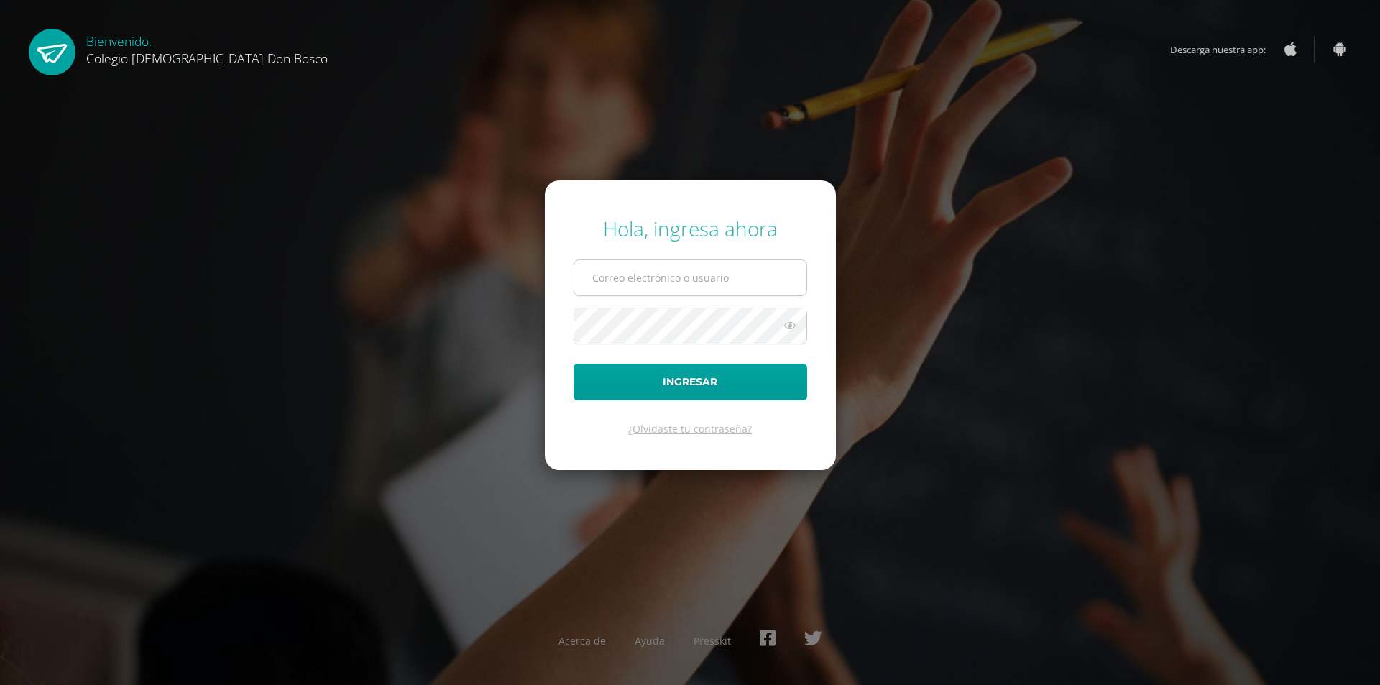
click at [622, 261] on input "text" at bounding box center [690, 277] width 232 height 35
type input "[EMAIL_ADDRESS][DOMAIN_NAME]"
click at [574, 364] on button "Ingresar" at bounding box center [691, 382] width 234 height 37
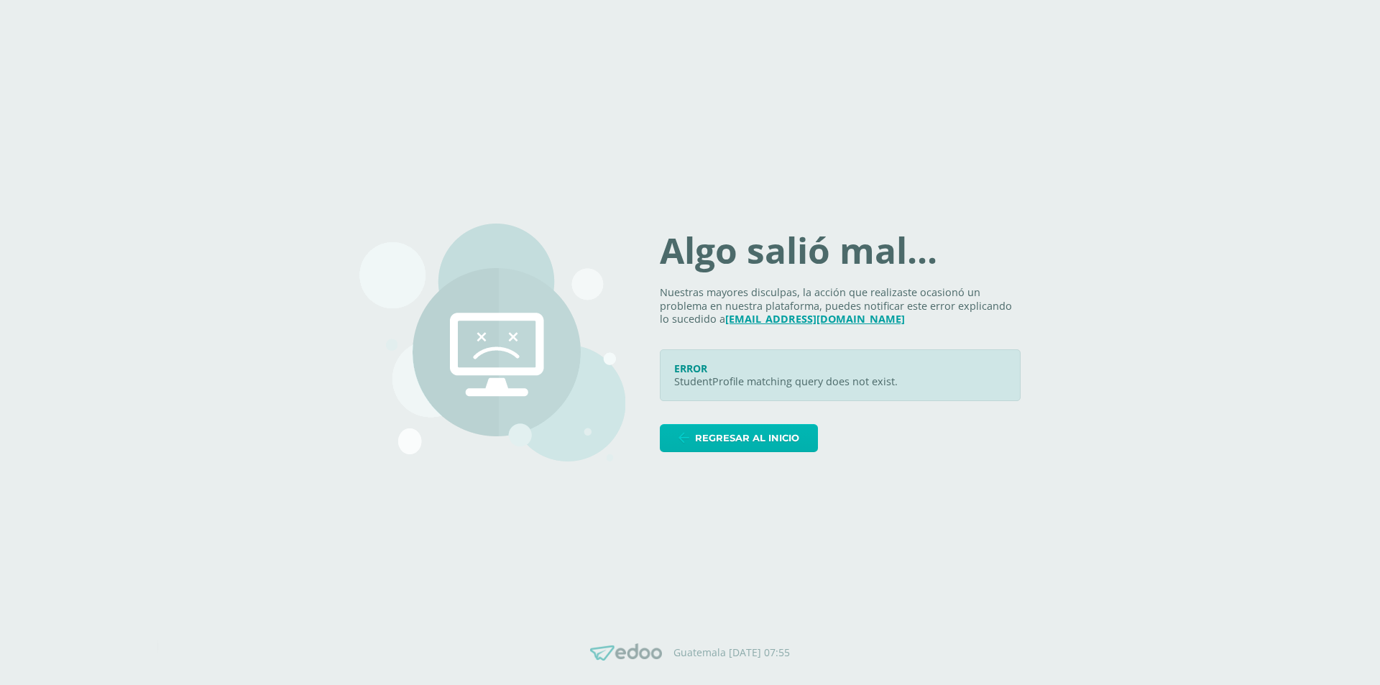
click at [797, 441] on span "Regresar al inicio" at bounding box center [747, 438] width 104 height 27
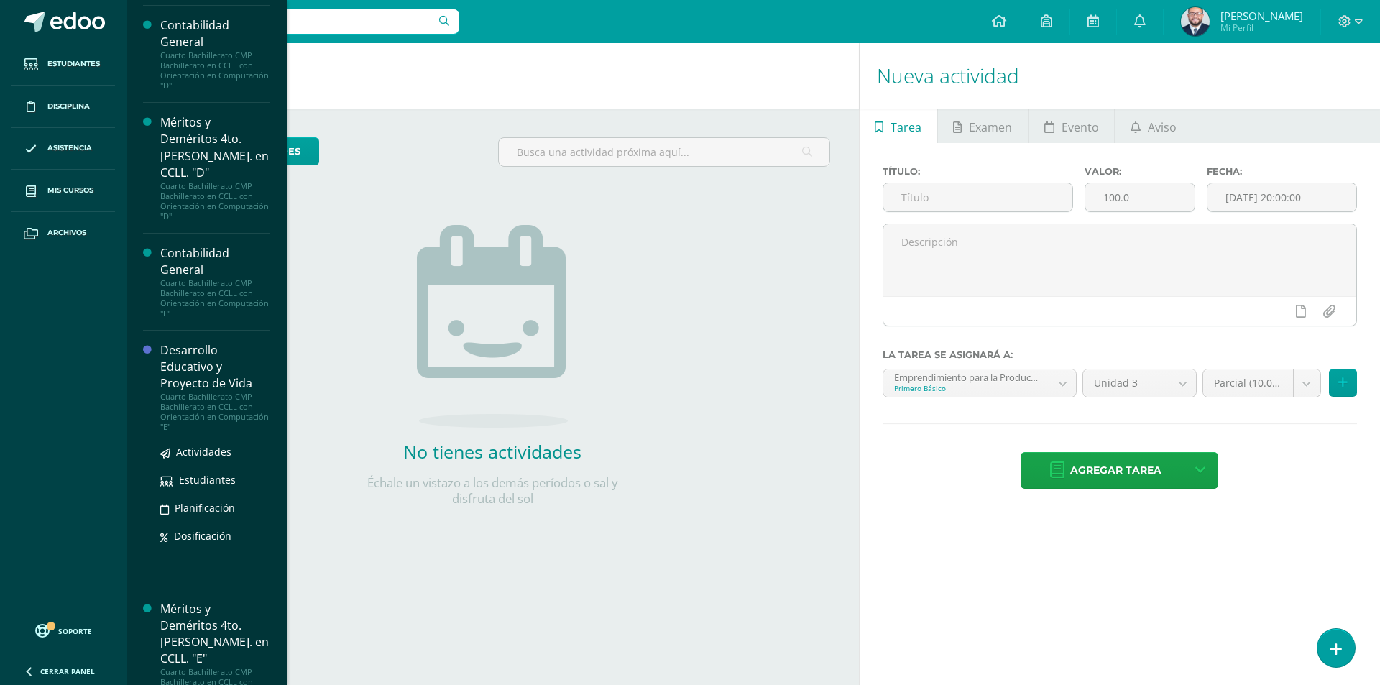
scroll to position [1628, 0]
click at [198, 444] on span "Actividades" at bounding box center [203, 451] width 55 height 14
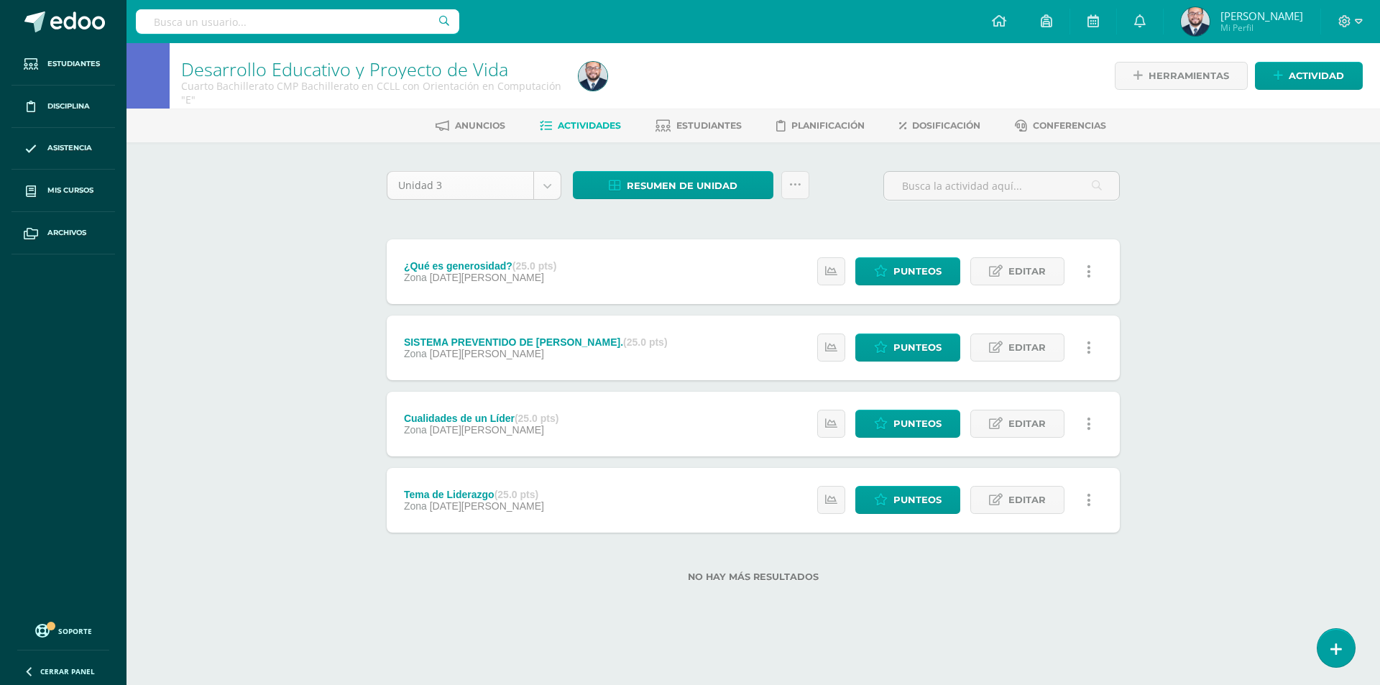
click at [546, 180] on body "Estudiantes Disciplina Asistencia Mis cursos Archivos Soporte Centro de ayuda Ú…" at bounding box center [690, 314] width 1380 height 628
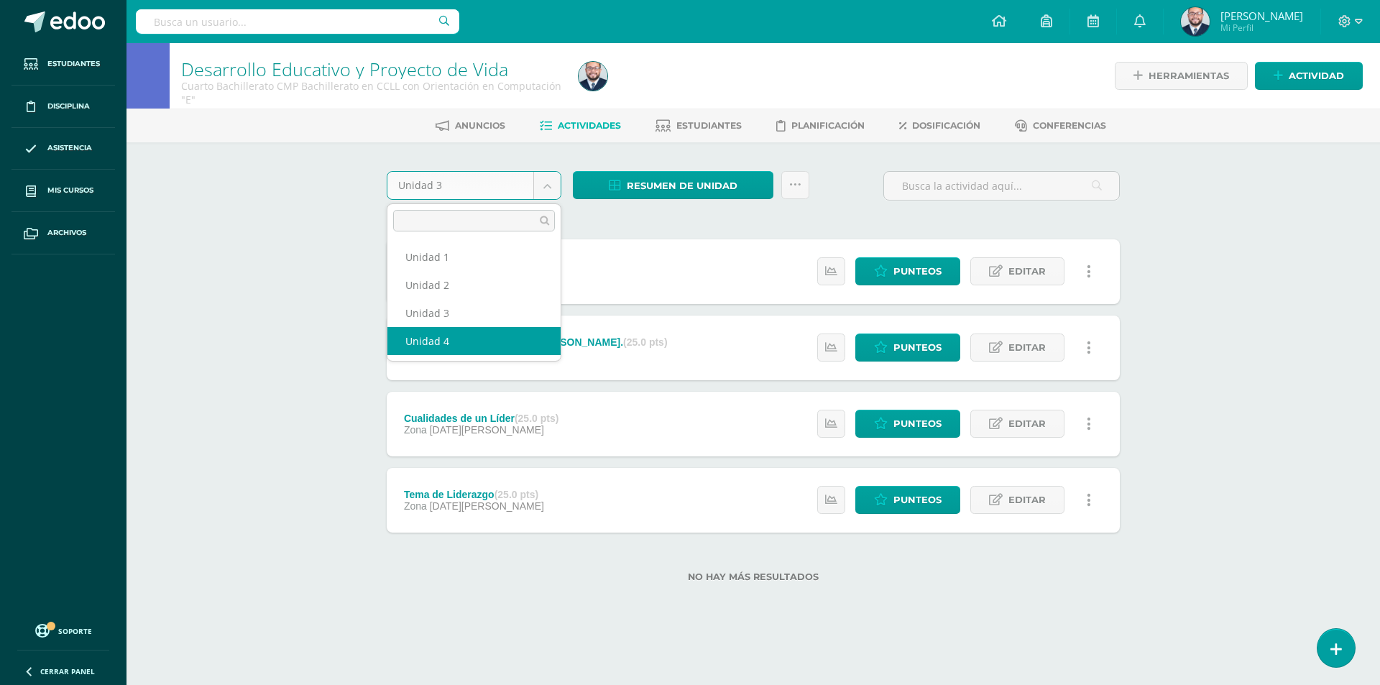
select select "Unidad 4"
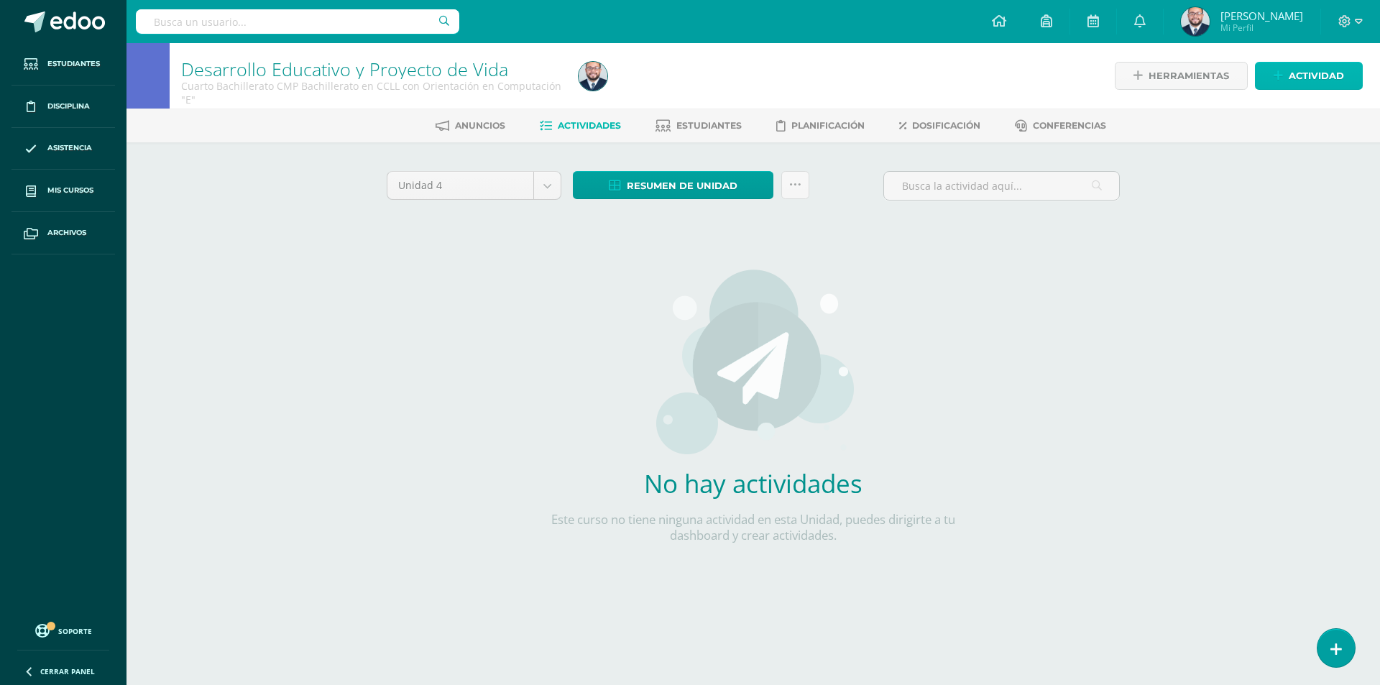
click at [1298, 66] on span "Actividad" at bounding box center [1316, 76] width 55 height 27
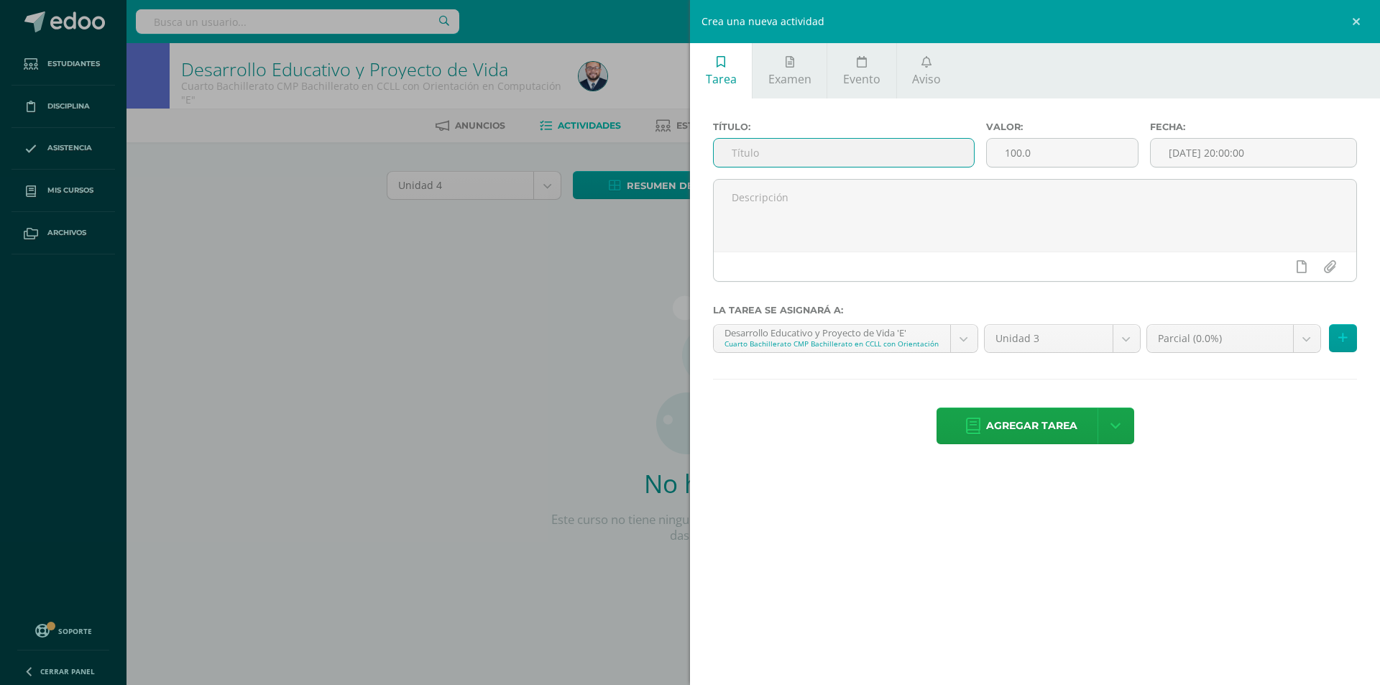
click at [847, 157] on input "text" at bounding box center [844, 153] width 260 height 28
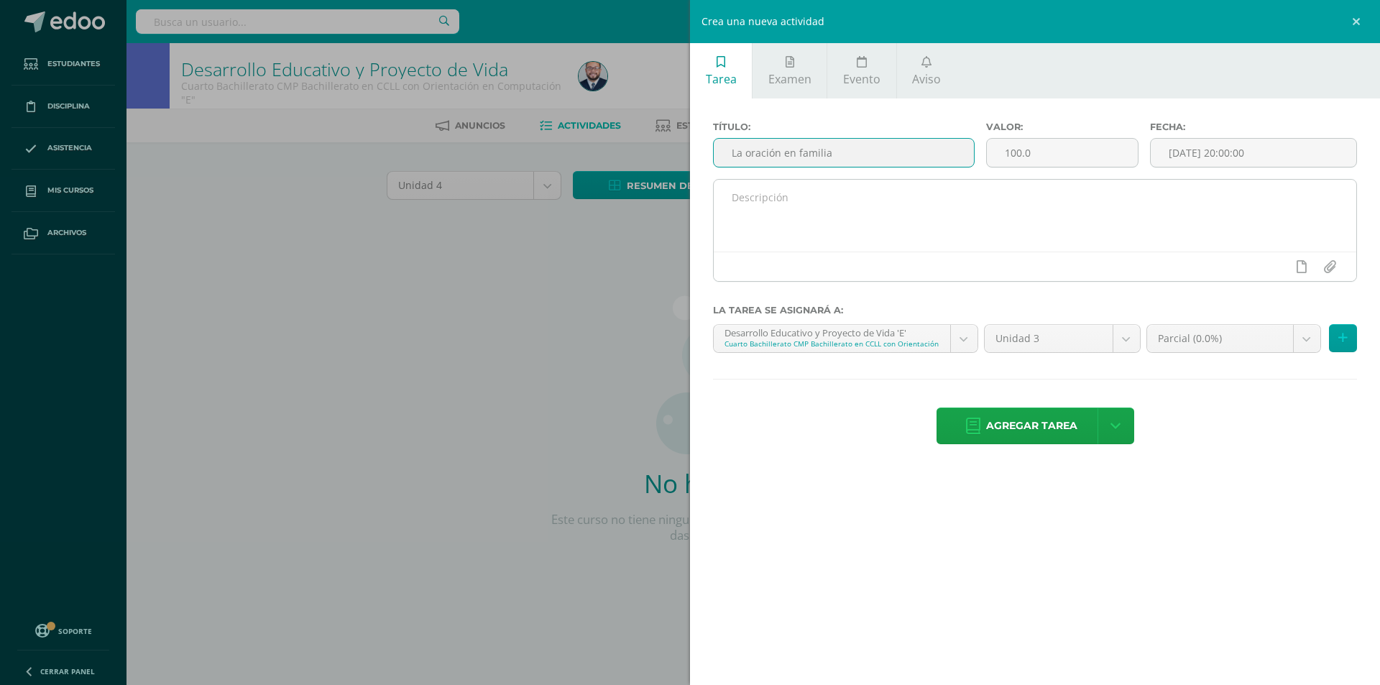
type input "La oración en familia"
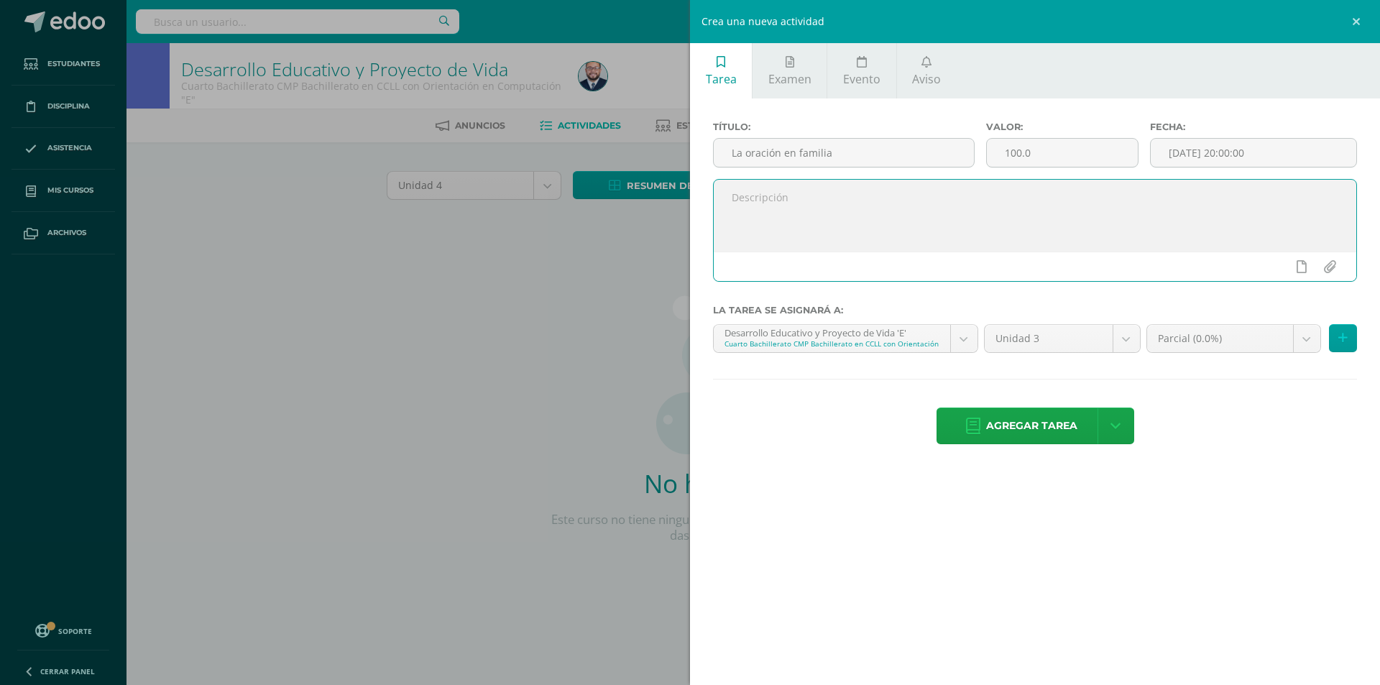
click at [987, 208] on textarea at bounding box center [1035, 216] width 643 height 72
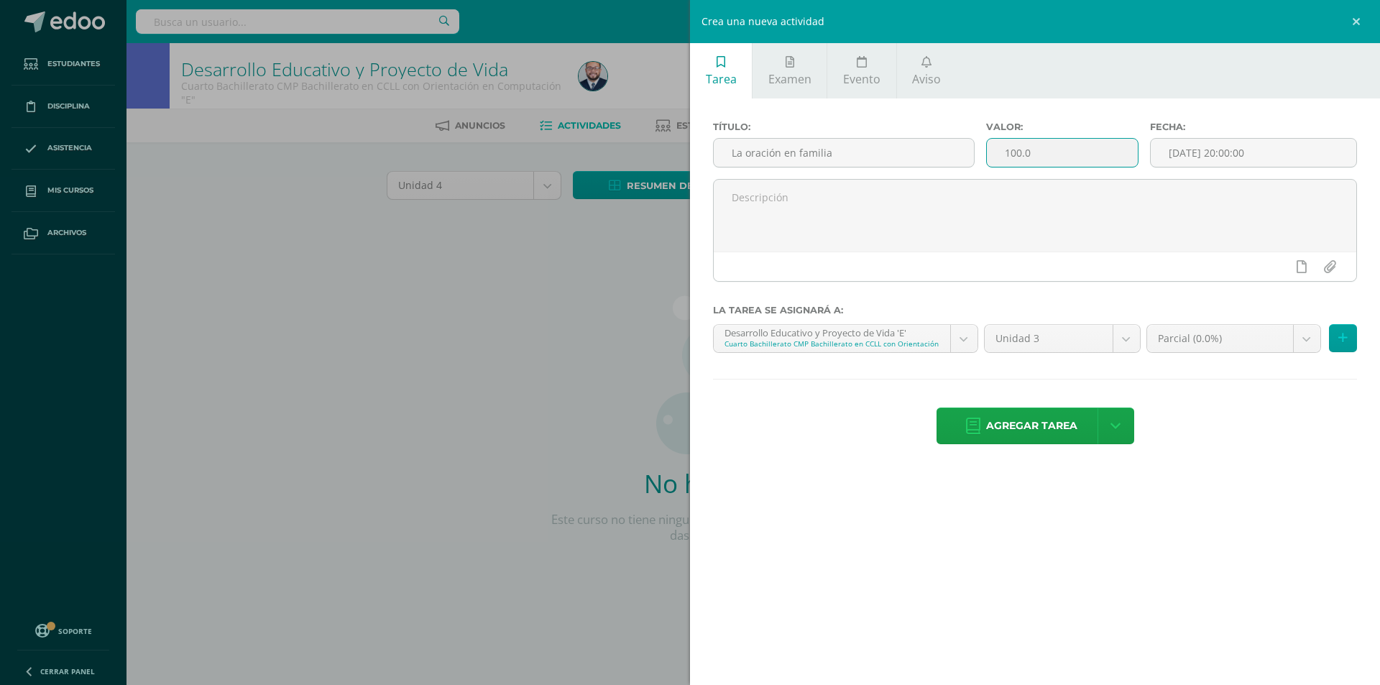
click at [1016, 155] on input "100.0" at bounding box center [1062, 153] width 151 height 28
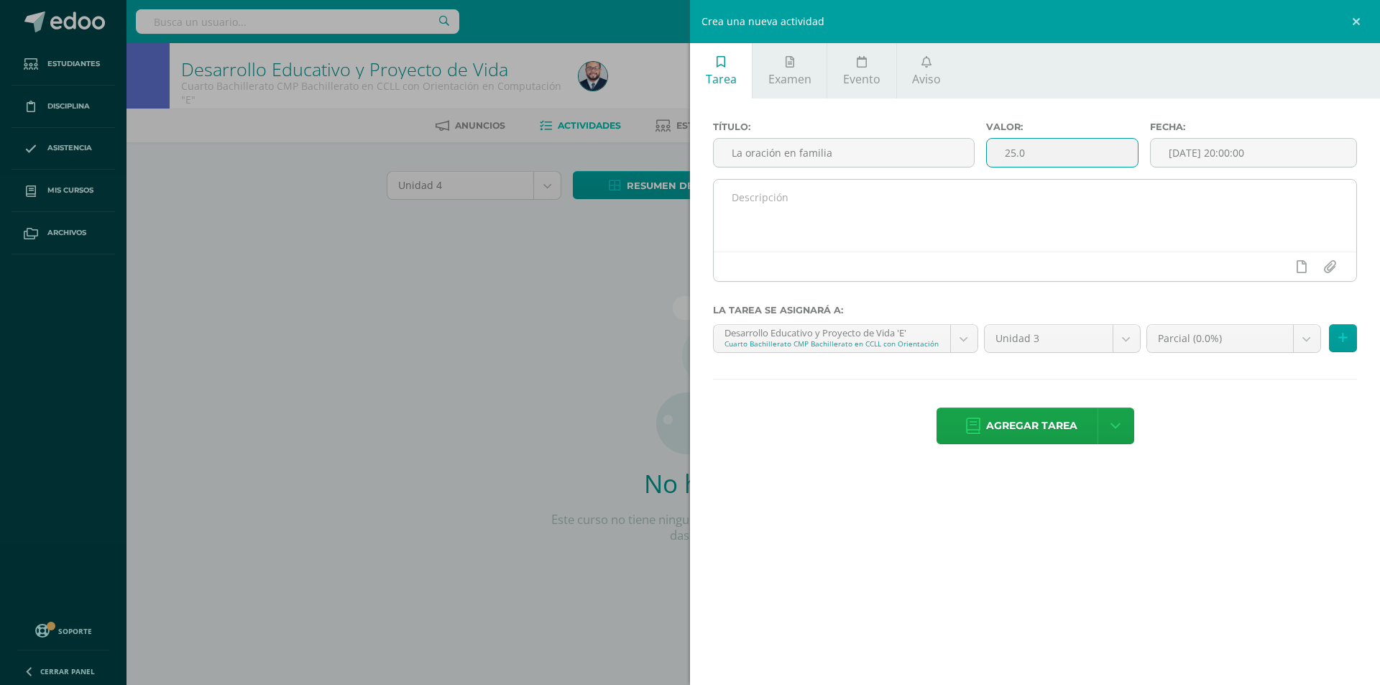
type input "25.0"
click at [827, 205] on textarea at bounding box center [1035, 216] width 643 height 72
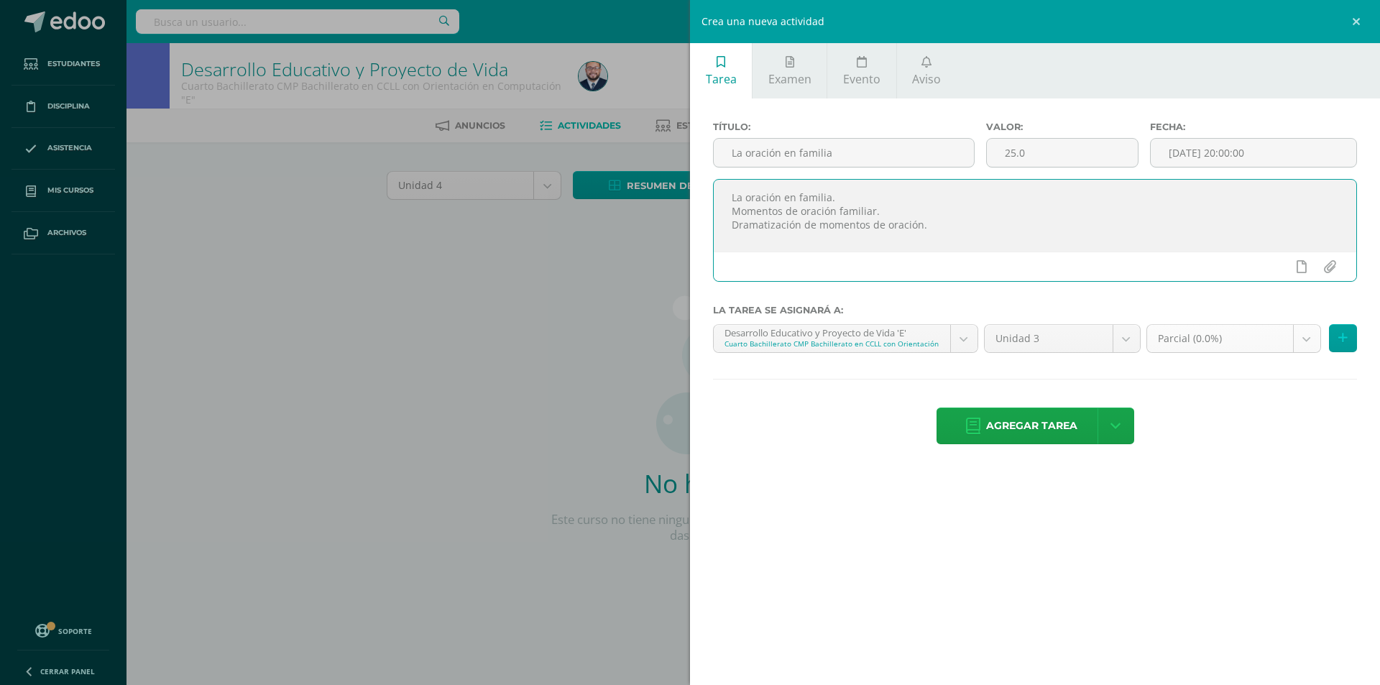
type textarea "La oración en familia. Momentos de oración familiar. Dramatización de momentos …"
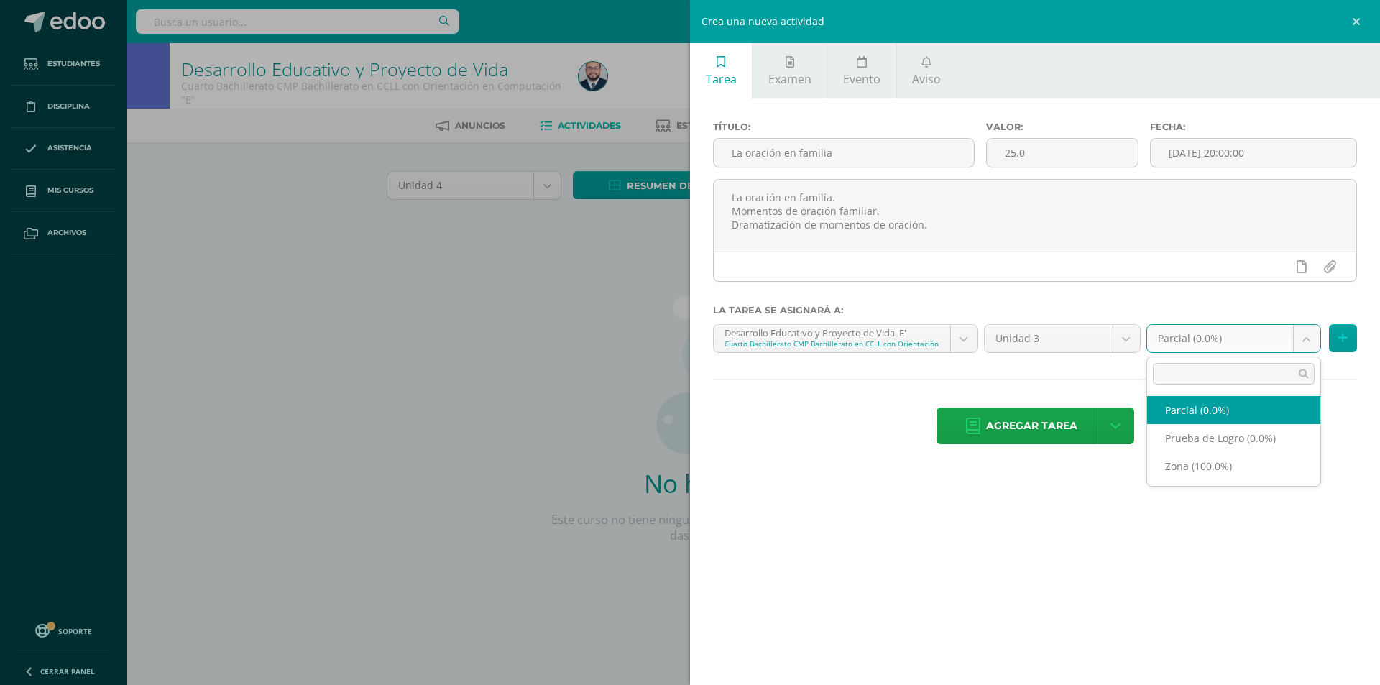
click at [1193, 332] on body "Estudiantes Disciplina Asistencia Mis cursos Archivos Soporte Centro de ayuda Ú…" at bounding box center [690, 308] width 1380 height 617
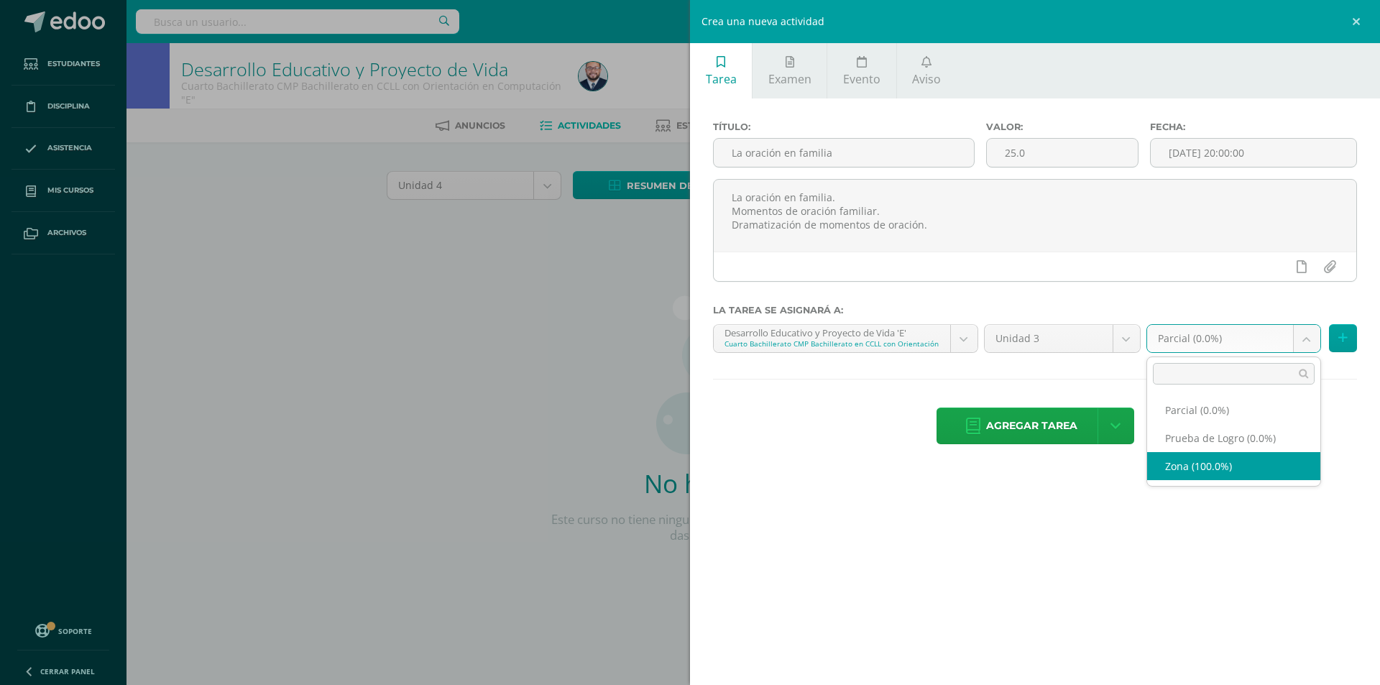
select select "161871"
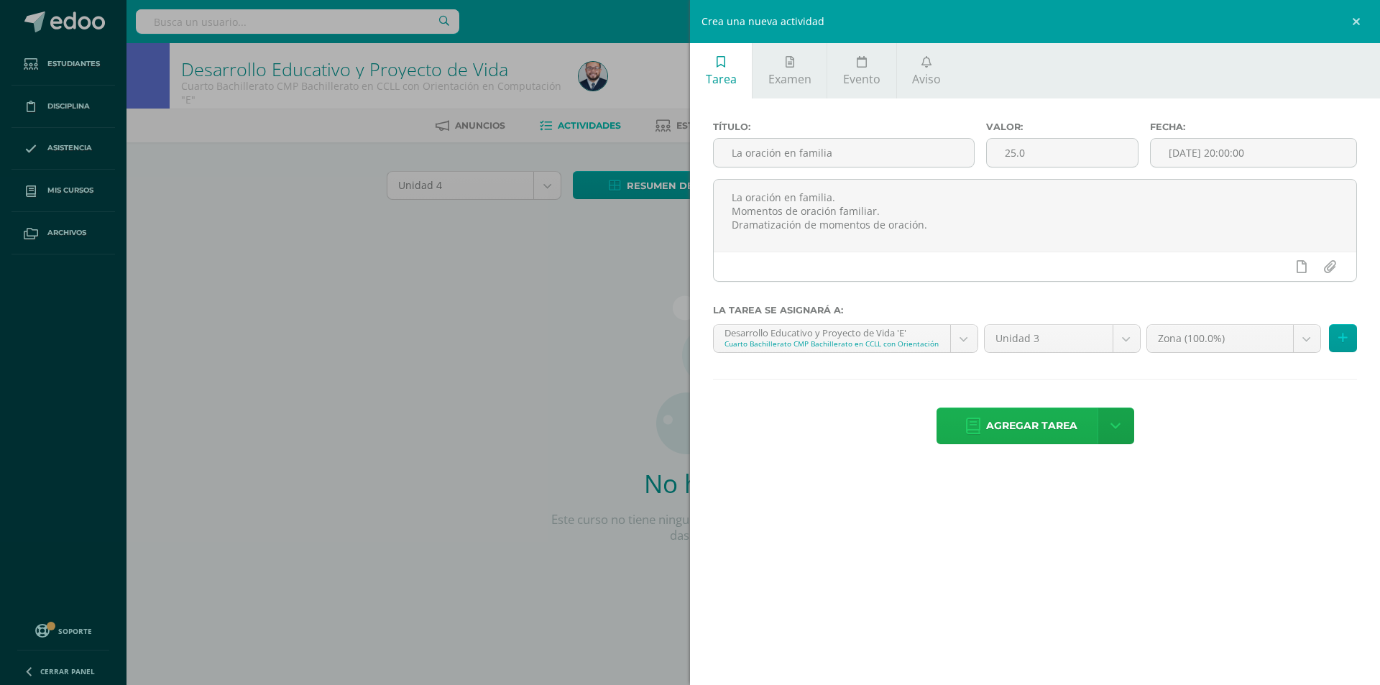
click at [1003, 424] on span "Agregar tarea" at bounding box center [1031, 425] width 91 height 35
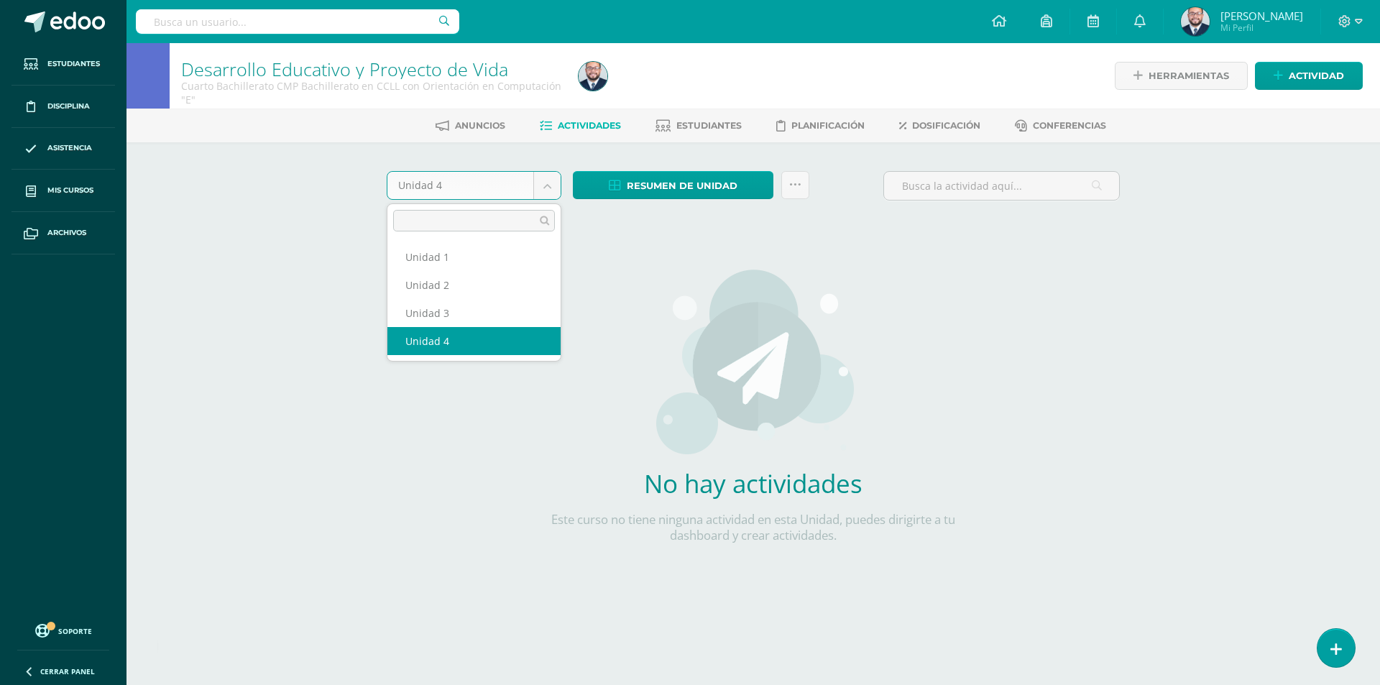
click at [547, 192] on body "Tarea asignada exitosamente Estudiantes Disciplina Asistencia Mis cursos Archiv…" at bounding box center [690, 308] width 1380 height 617
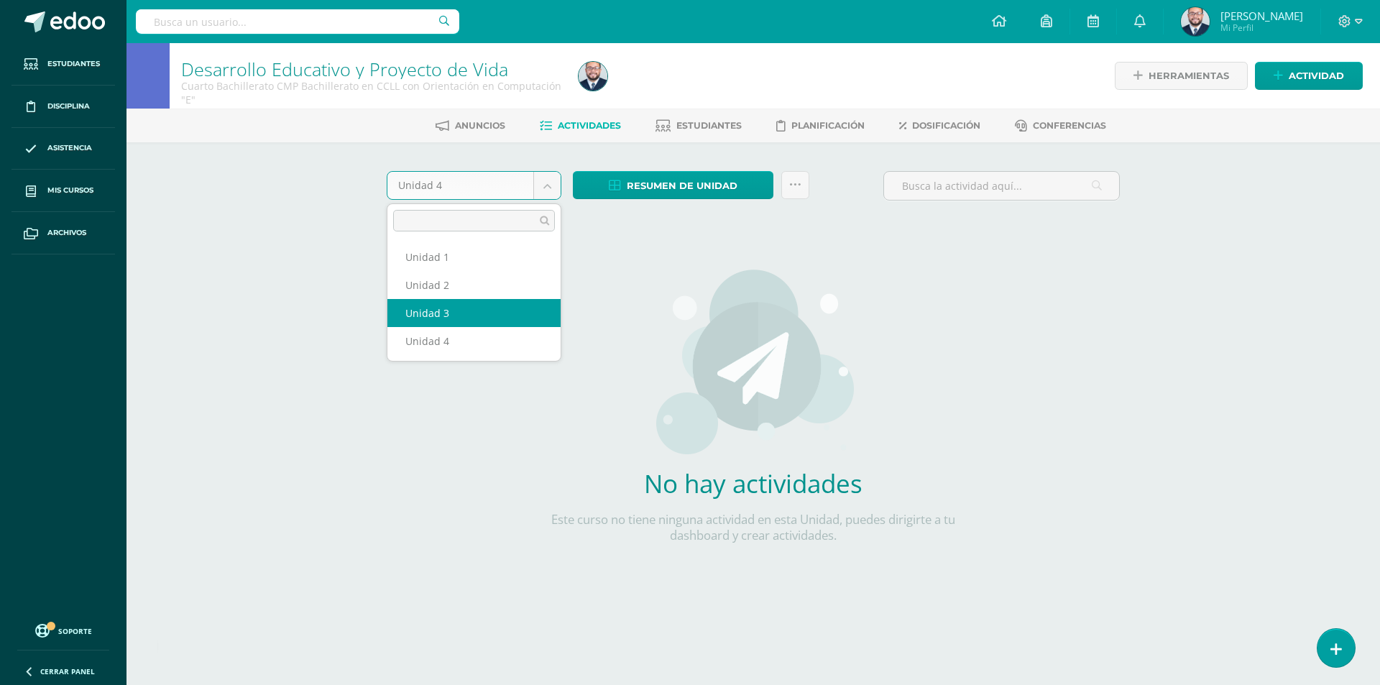
select select "Unidad 3"
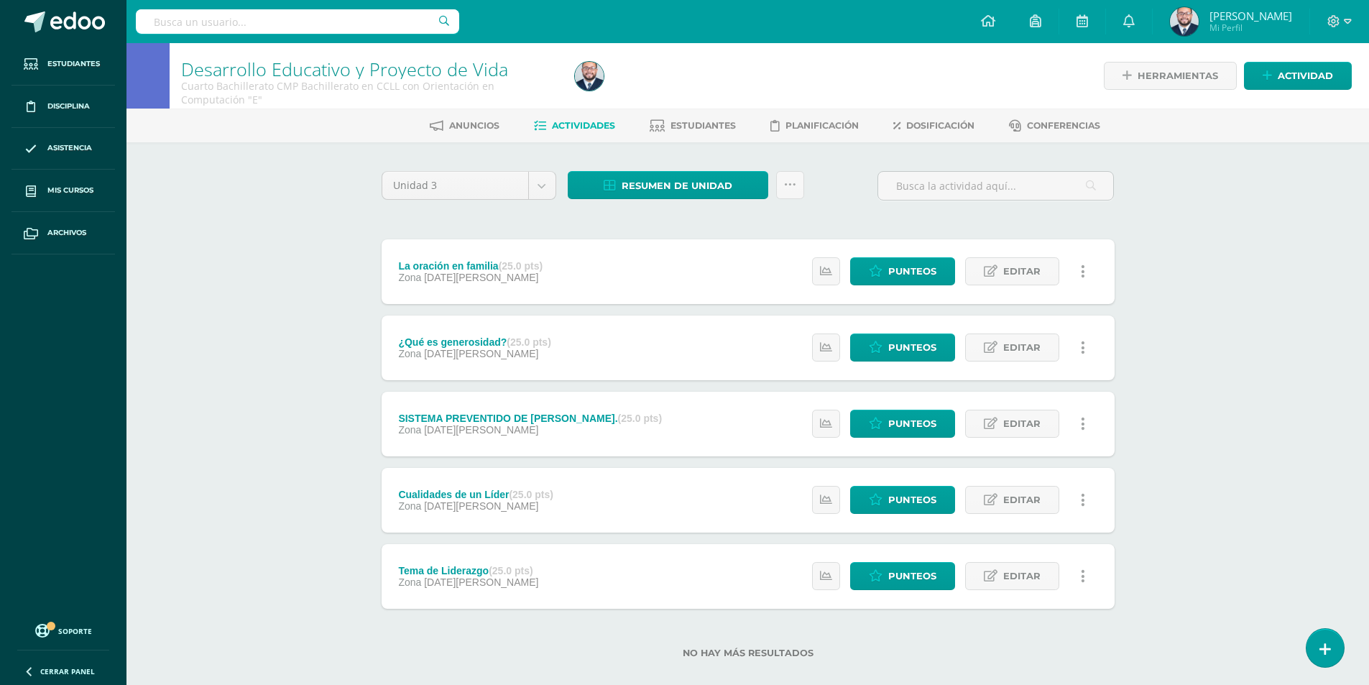
click at [1093, 275] on link at bounding box center [1084, 271] width 28 height 28
click at [1032, 362] on link "Eliminar" at bounding box center [1054, 363] width 147 height 22
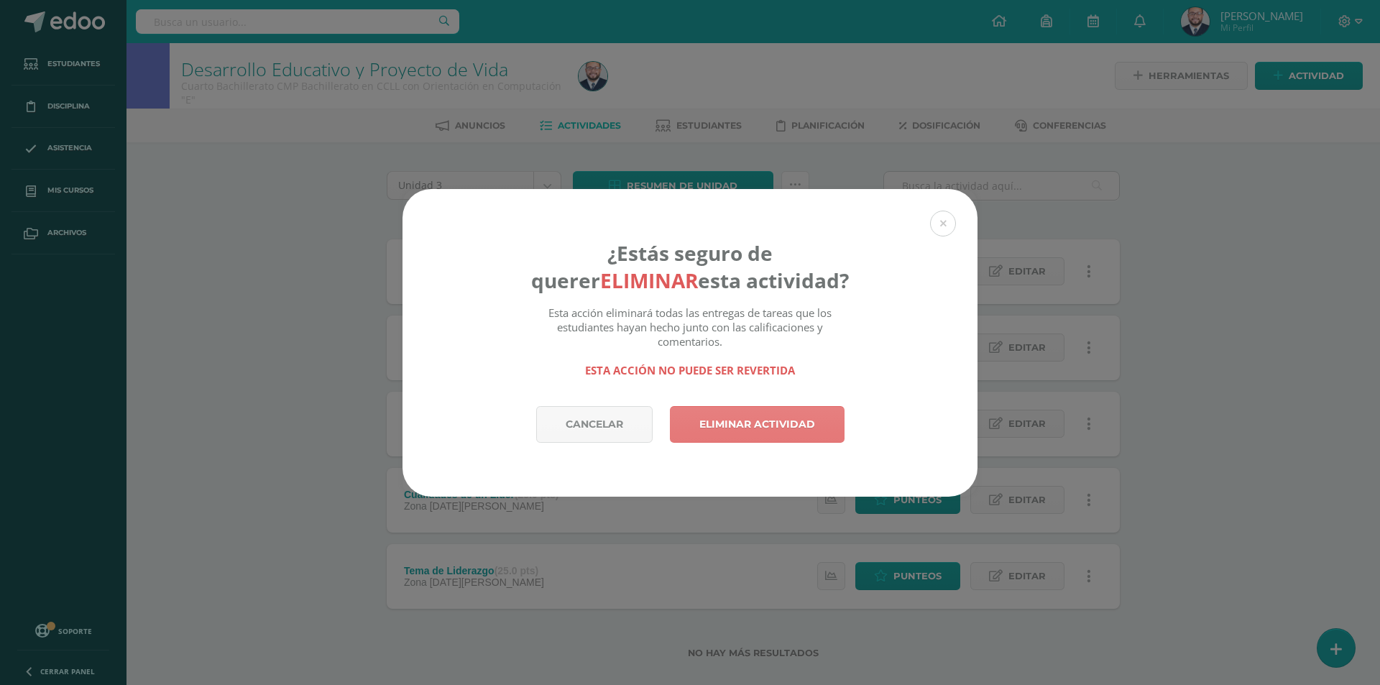
click at [809, 427] on link "Eliminar actividad" at bounding box center [757, 424] width 175 height 37
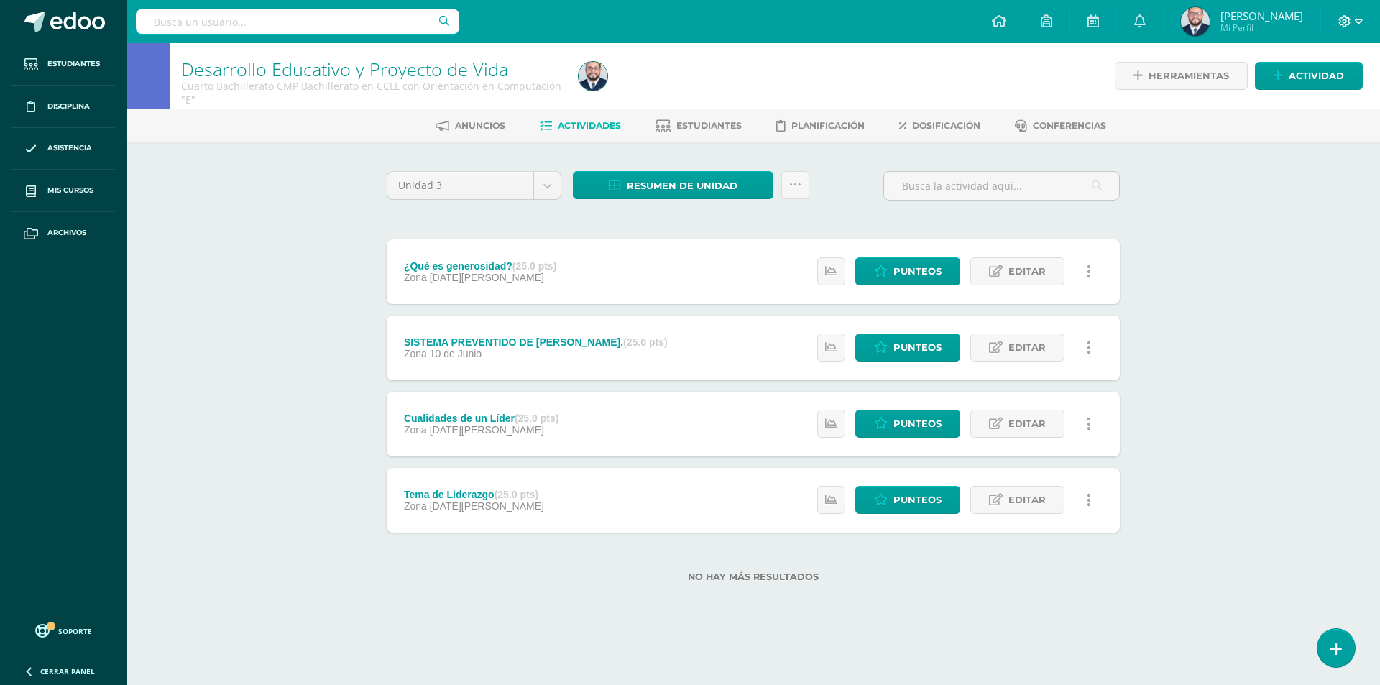
click at [1347, 27] on icon at bounding box center [1344, 21] width 13 height 13
click at [1318, 98] on span "Cerrar sesión" at bounding box center [1314, 98] width 65 height 14
